Goal: Task Accomplishment & Management: Manage account settings

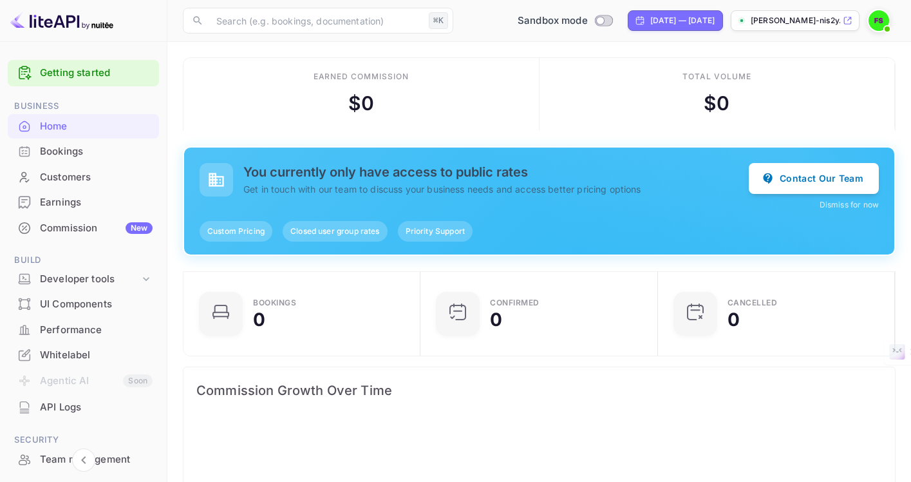
scroll to position [209, 229]
click at [88, 70] on link "Getting started" at bounding box center [96, 73] width 113 height 15
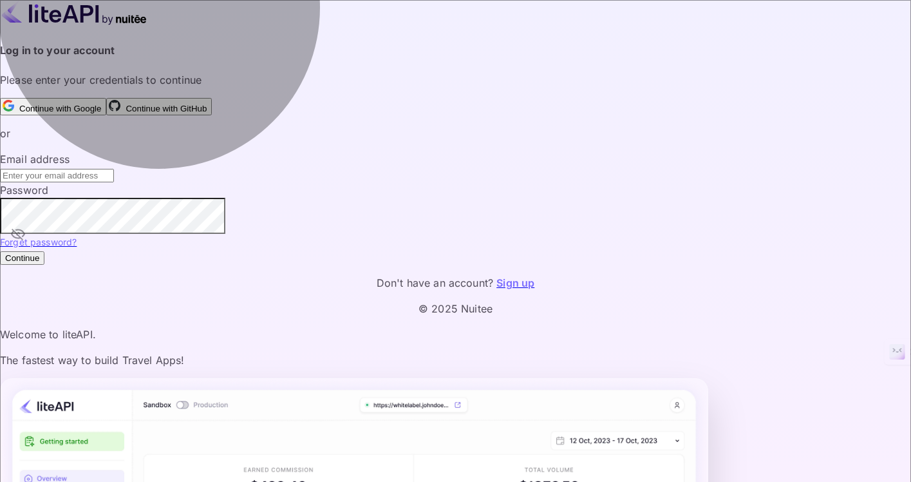
click at [106, 115] on button "Continue with Google" at bounding box center [53, 106] width 106 height 17
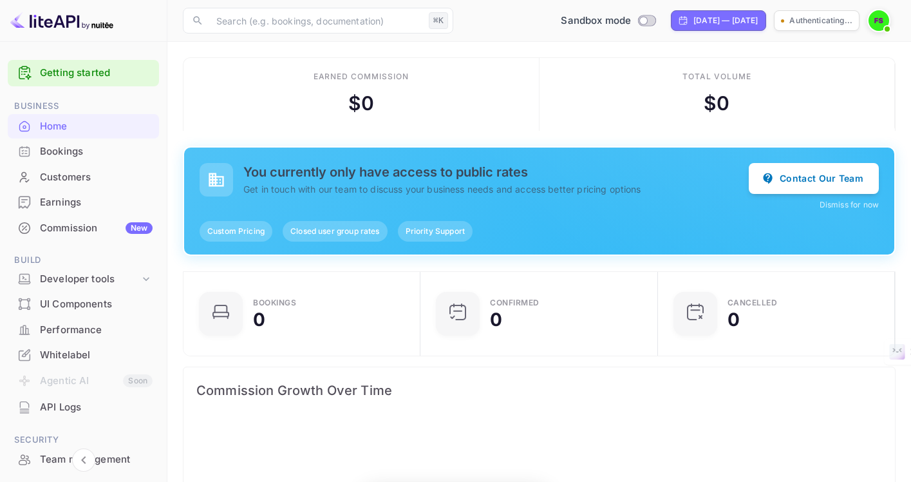
scroll to position [209, 229]
click at [92, 74] on link "Getting started" at bounding box center [96, 73] width 113 height 15
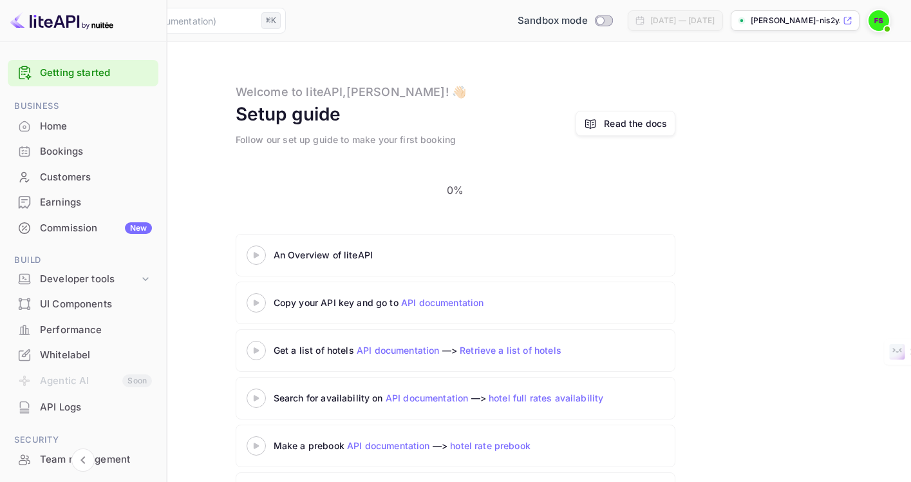
scroll to position [31, 0]
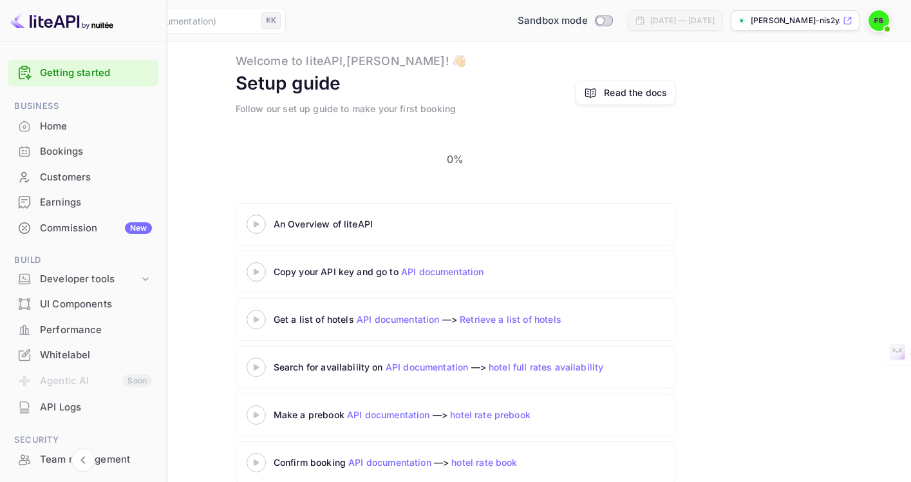
click at [259, 221] on 3 at bounding box center [256, 224] width 5 height 6
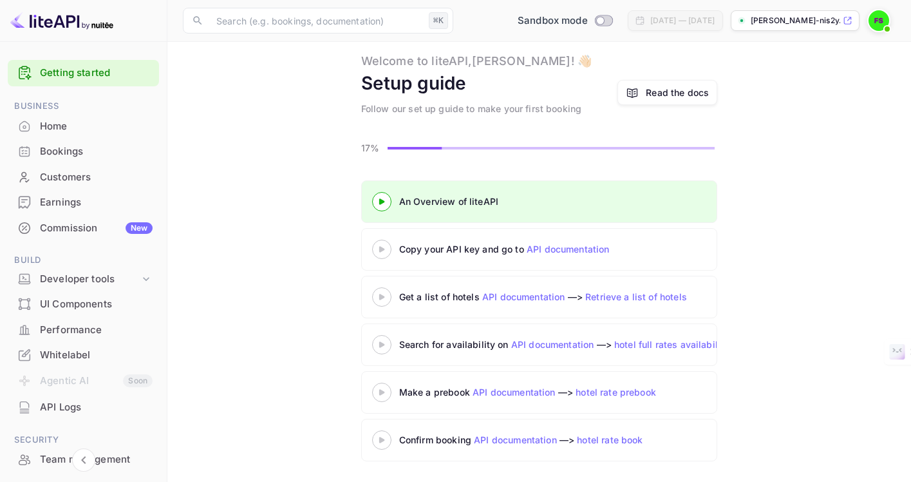
click at [873, 18] on img at bounding box center [879, 20] width 21 height 21
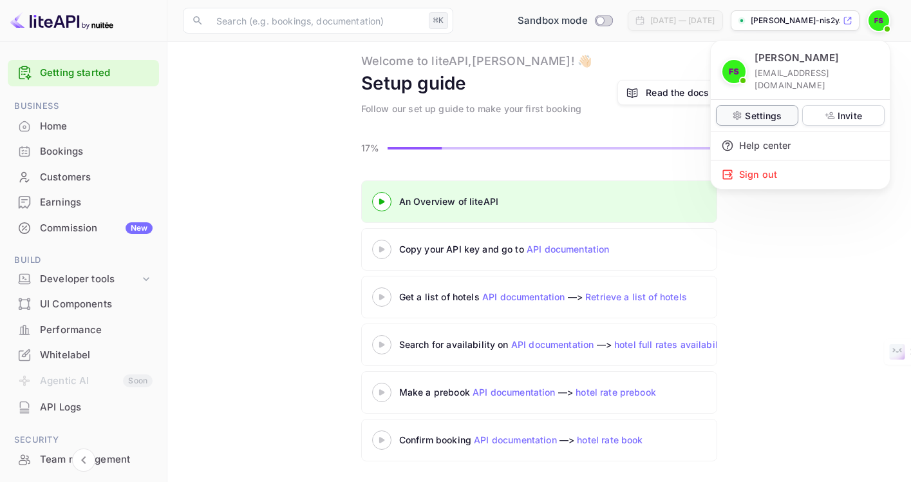
click at [750, 109] on p "Settings" at bounding box center [763, 116] width 37 height 14
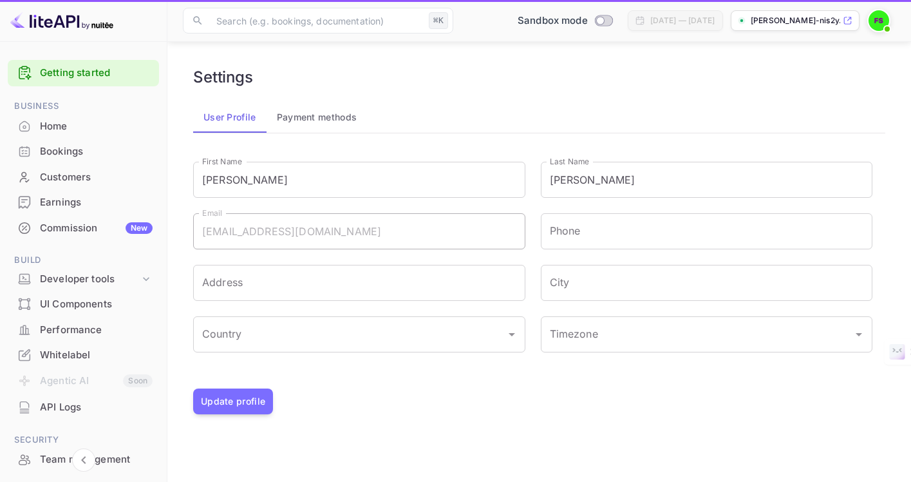
type input "(GMT+01:00) Madrid"
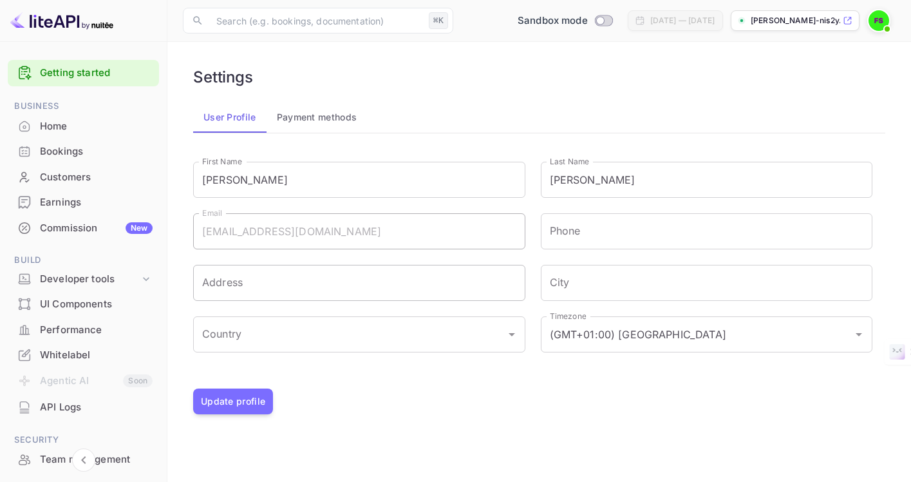
click at [373, 281] on input "Address" at bounding box center [359, 283] width 332 height 36
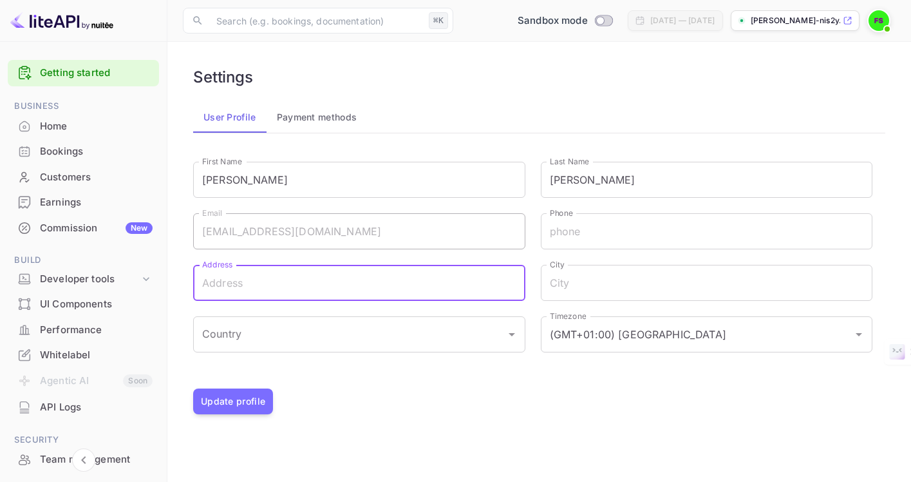
type input "Flat 2/2 23 Lynedoch Street"
type input "+447367288997"
type input "Glasgow"
type input "United Kingdom"
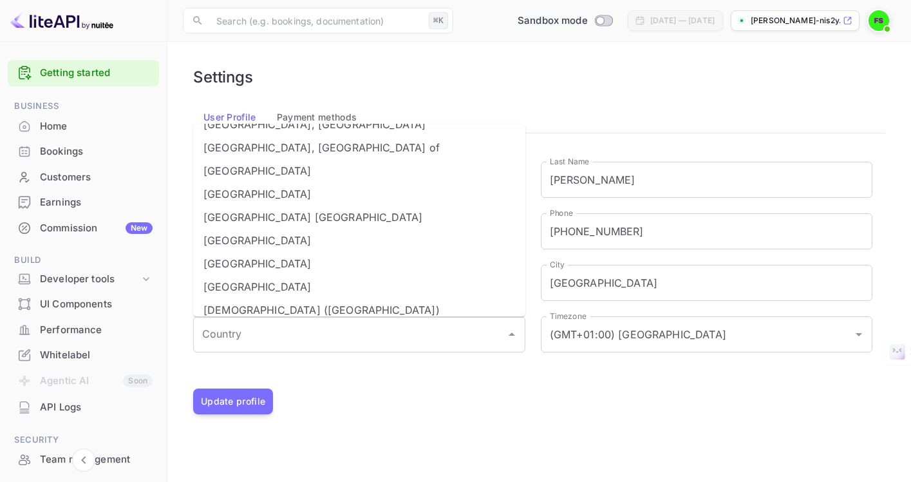
scroll to position [5292, 0]
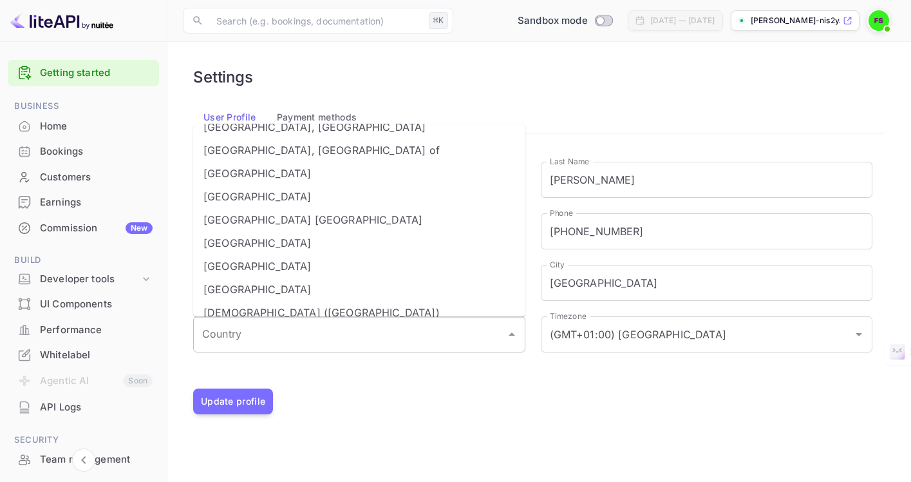
click at [250, 333] on input "Country" at bounding box center [349, 334] width 301 height 24
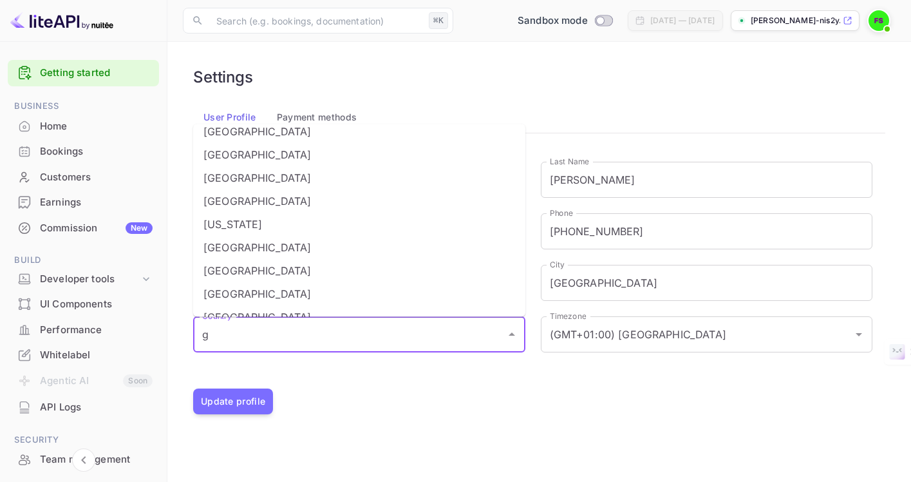
scroll to position [335, 0]
click at [278, 182] on li "United Kingdom" at bounding box center [359, 176] width 332 height 23
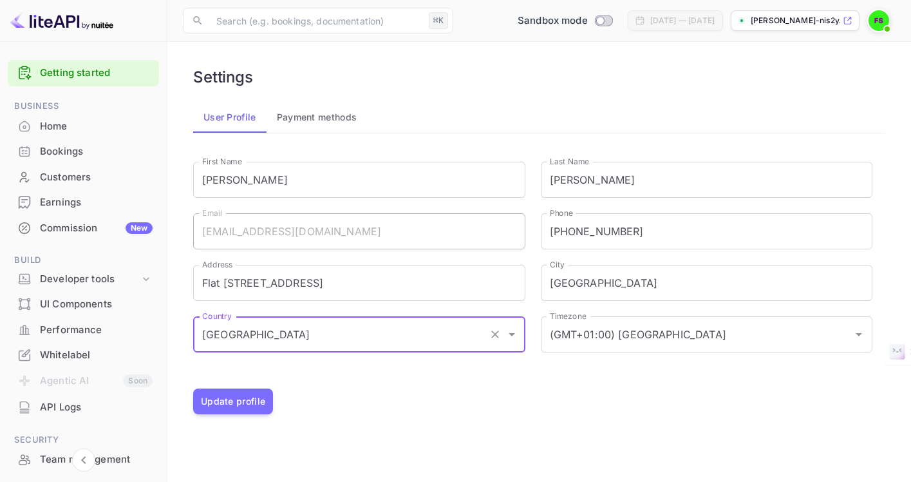
type input "United Kingdom"
click at [367, 408] on div "Update profile" at bounding box center [539, 401] width 692 height 26
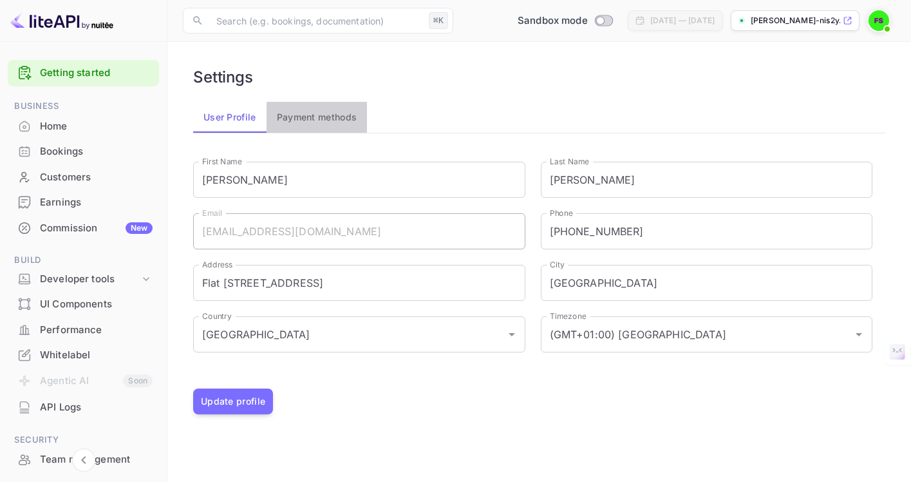
click at [348, 122] on button "Payment methods" at bounding box center [317, 117] width 101 height 31
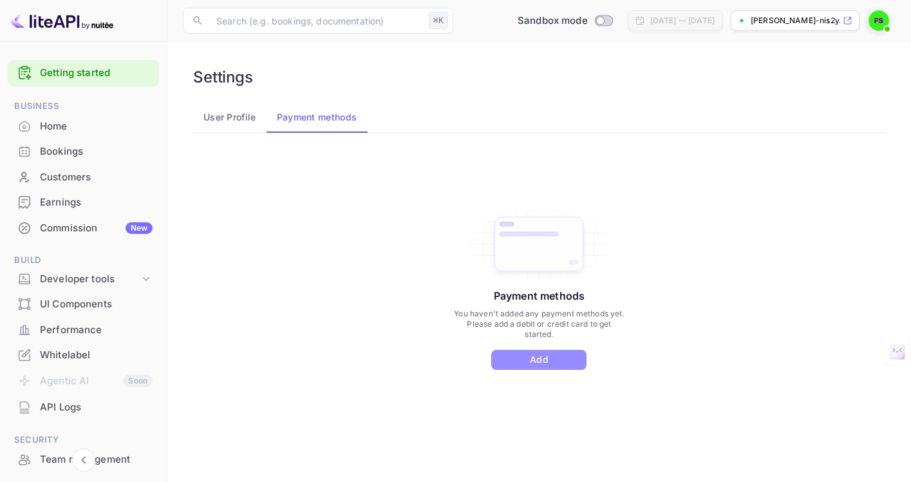
click at [533, 358] on button "Add" at bounding box center [538, 360] width 95 height 20
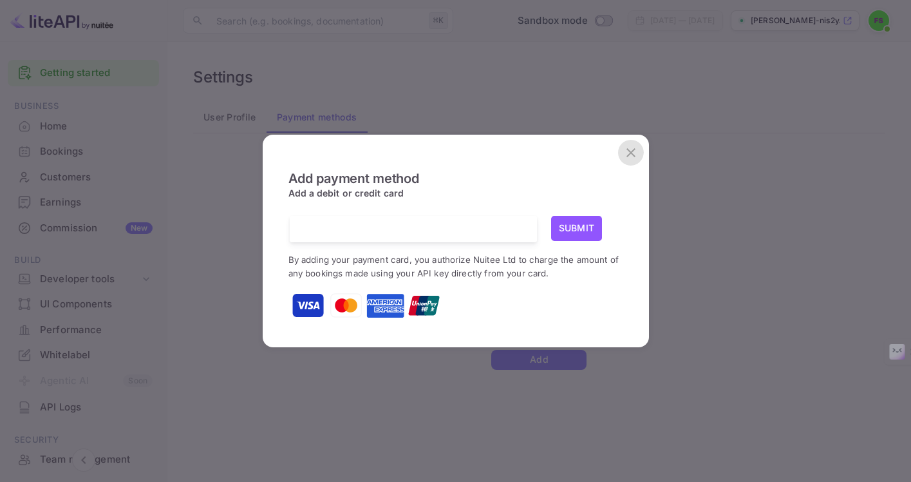
click at [632, 153] on icon "close" at bounding box center [631, 152] width 9 height 9
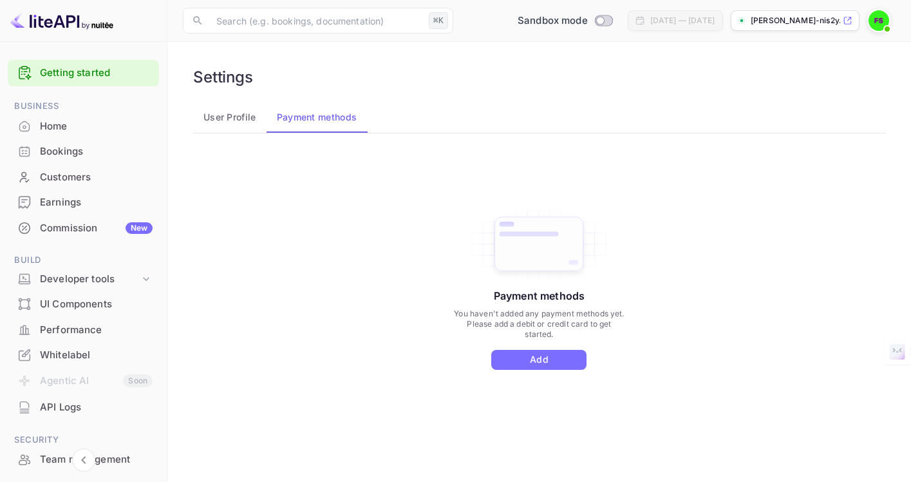
click at [776, 22] on p "[PERSON_NAME]-nis2y.nui..." at bounding box center [796, 21] width 90 height 12
click at [95, 354] on div "Whitelabel" at bounding box center [96, 355] width 113 height 15
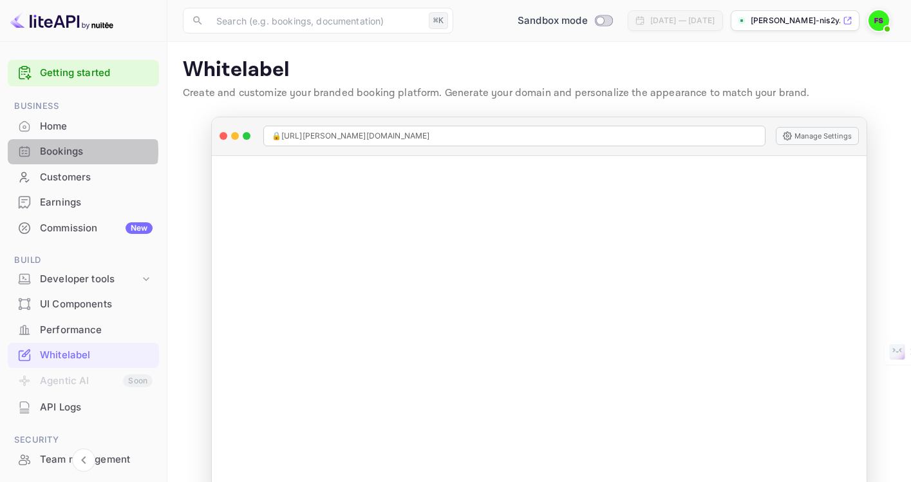
click at [65, 151] on div "Bookings" at bounding box center [96, 151] width 113 height 15
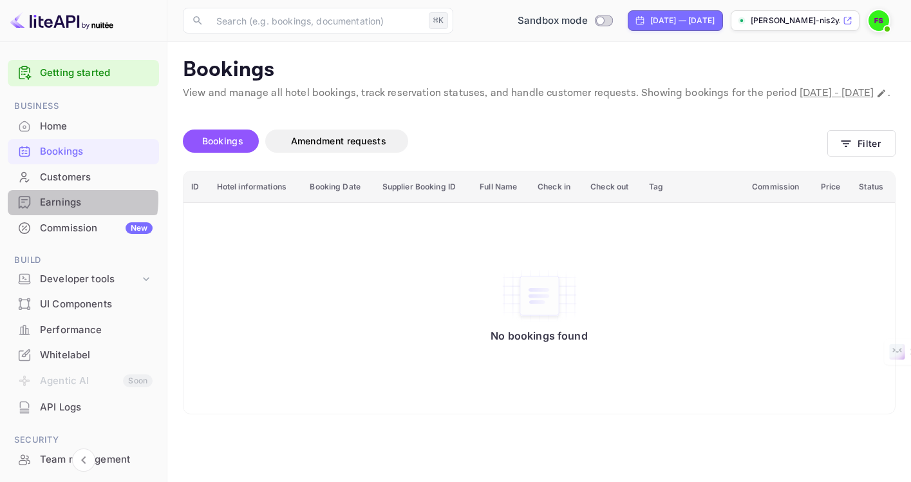
click at [62, 199] on div "Earnings" at bounding box center [96, 202] width 113 height 15
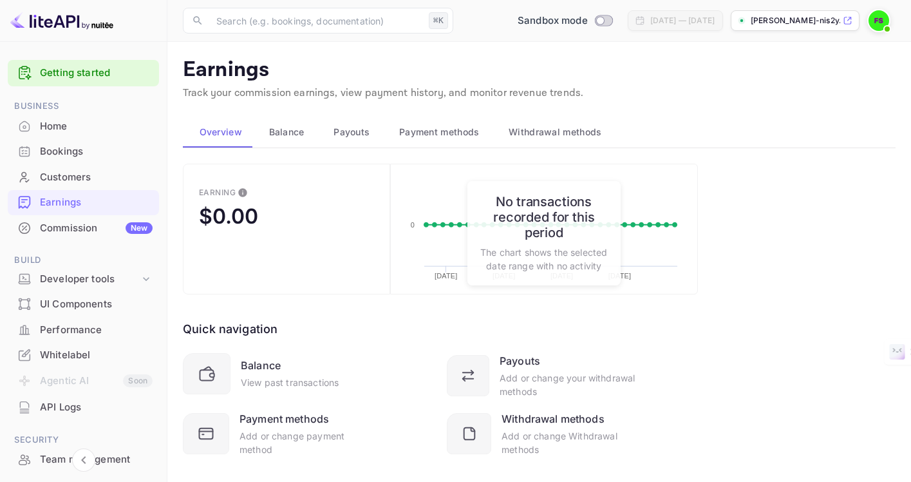
click at [508, 304] on div "Quick navigation Balance View past transactions Payouts Add or change your with…" at bounding box center [440, 375] width 515 height 162
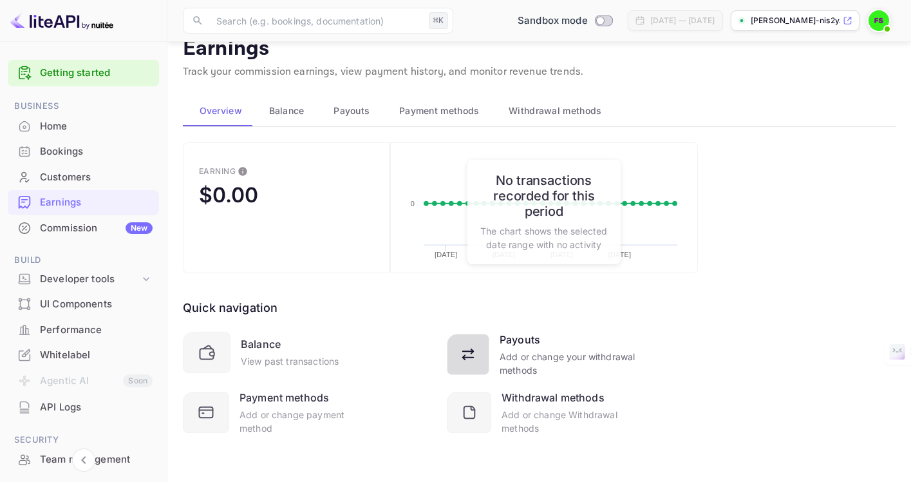
click at [475, 347] on icon at bounding box center [470, 356] width 23 height 23
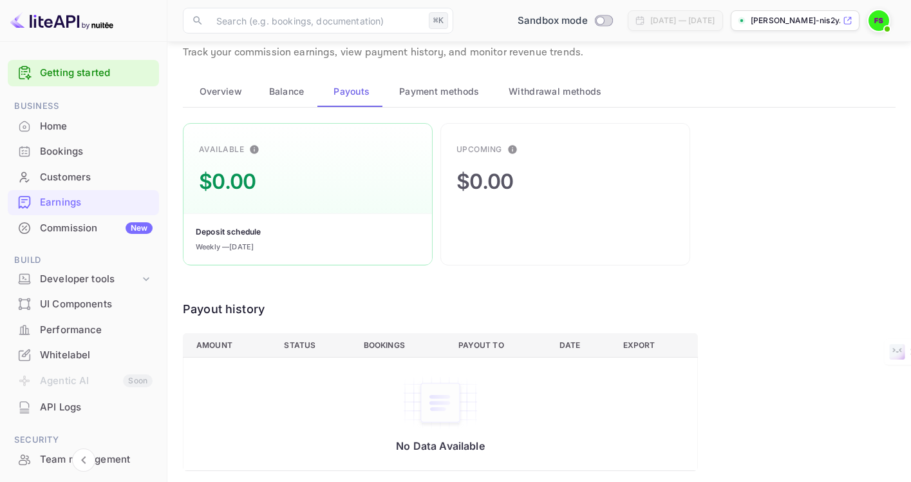
scroll to position [45, 0]
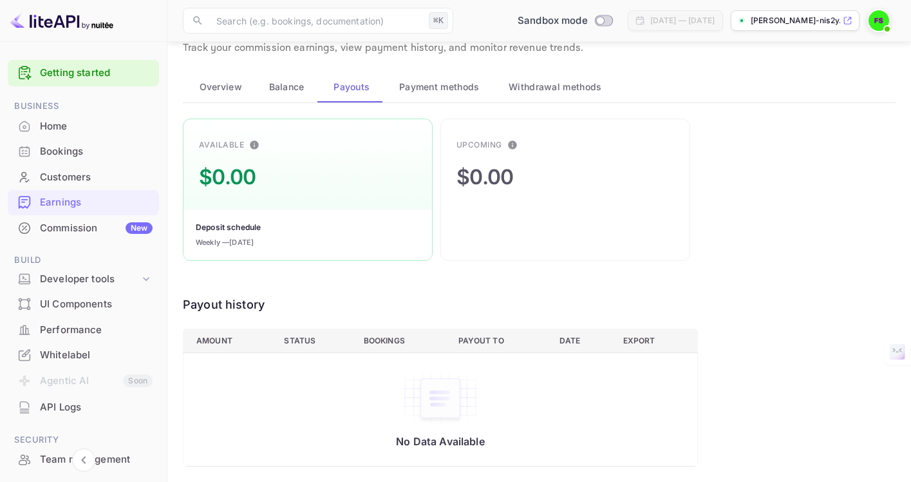
click at [561, 81] on span "Withdrawal methods" at bounding box center [555, 86] width 93 height 15
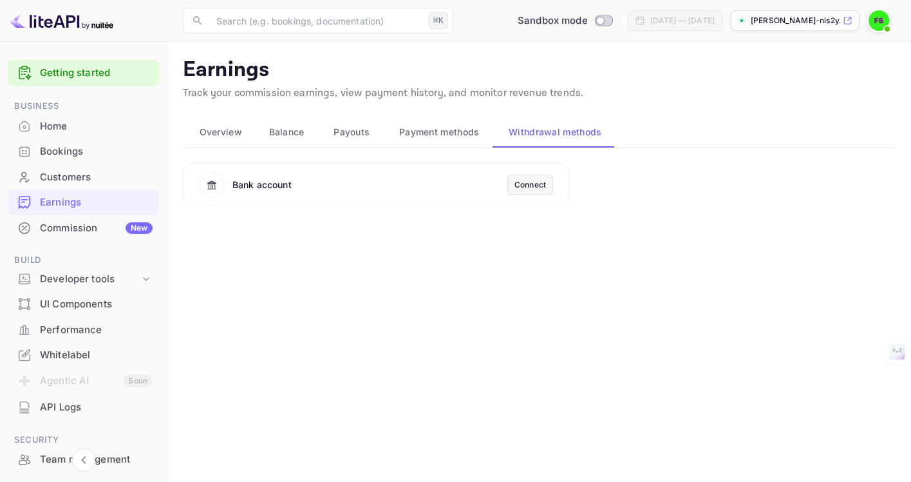
scroll to position [0, 0]
click at [527, 187] on div "Connect" at bounding box center [531, 185] width 32 height 12
